Goal: Task Accomplishment & Management: Use online tool/utility

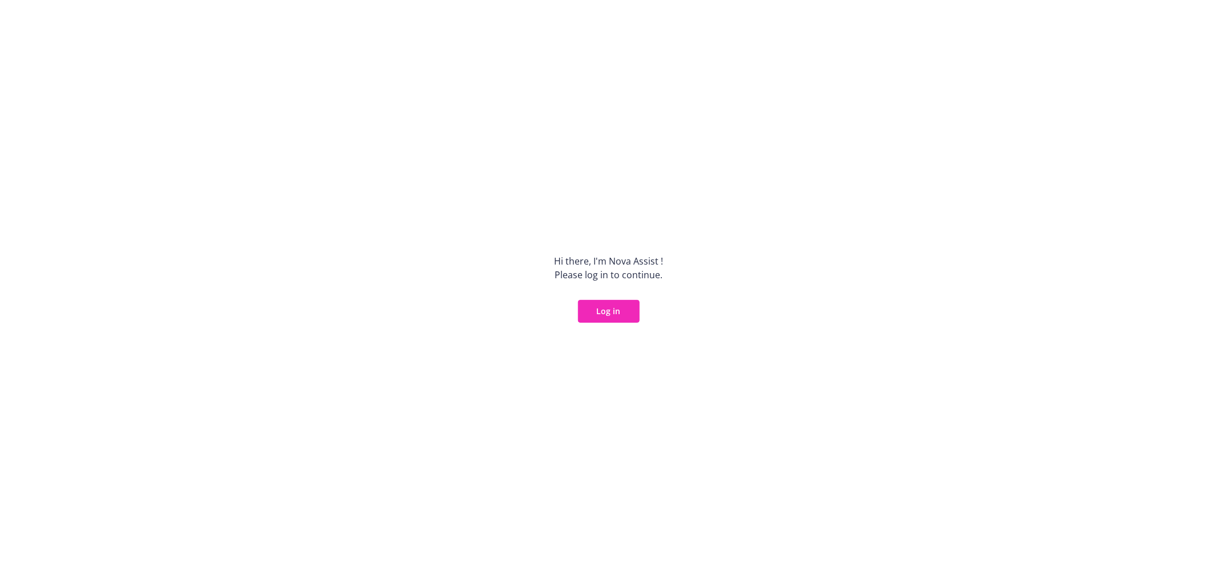
click at [618, 312] on button "Log in" at bounding box center [609, 311] width 62 height 23
